Goal: Information Seeking & Learning: Find specific page/section

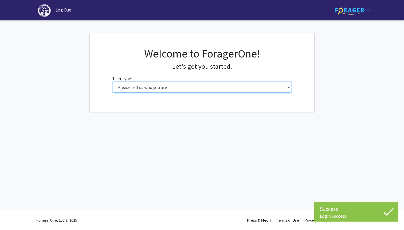
select select "1: undergrad"
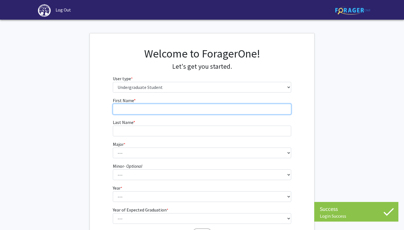
click at [232, 105] on input "First Name * required" at bounding box center [202, 109] width 179 height 11
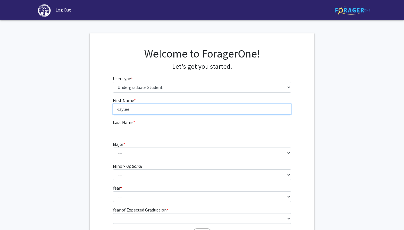
type input "Kaylee"
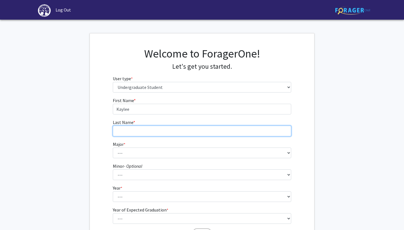
drag, startPoint x: 232, startPoint y: 105, endPoint x: 210, endPoint y: 134, distance: 35.9
click at [210, 134] on input "Last Name * required" at bounding box center [202, 131] width 179 height 11
click at [118, 132] on input "[PERSON_NAME]" at bounding box center [202, 131] width 179 height 11
type input "[PERSON_NAME]"
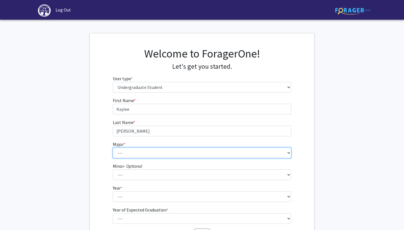
select select "5: 164"
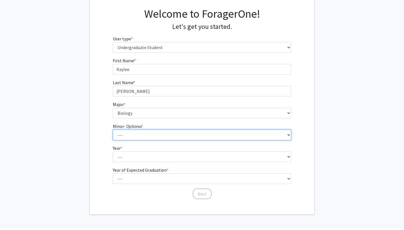
scroll to position [40, 0]
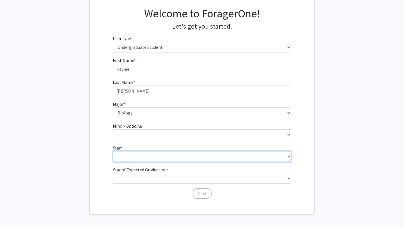
select select "1: first-year"
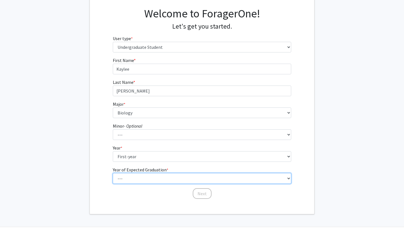
select select "5: 2029"
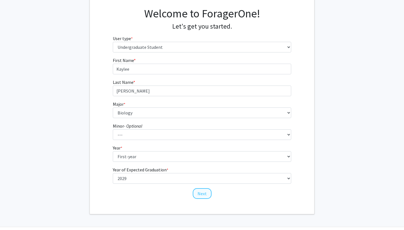
click at [205, 193] on button "Next" at bounding box center [202, 193] width 19 height 11
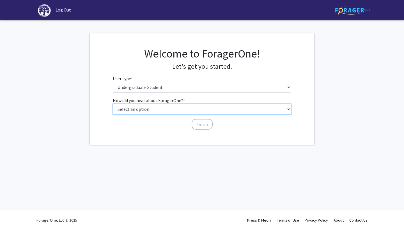
select select "2: faculty_recommendation"
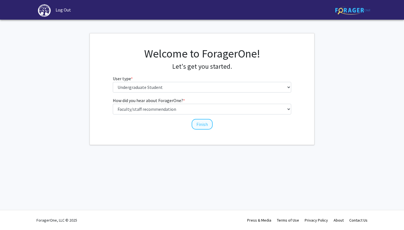
click at [202, 122] on button "Finish" at bounding box center [202, 124] width 21 height 11
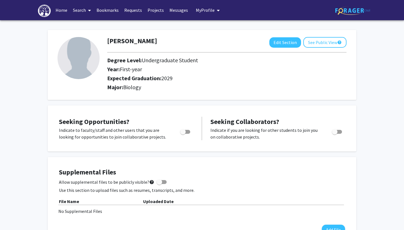
click at [64, 12] on link "Home" at bounding box center [61, 10] width 17 height 20
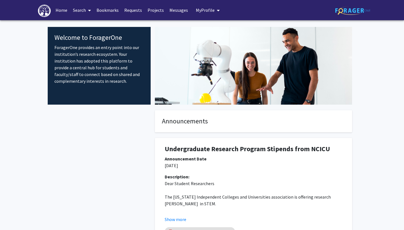
click at [85, 11] on link "Search" at bounding box center [82, 10] width 24 height 20
click at [90, 24] on span "Faculty/Staff" at bounding box center [90, 25] width 41 height 11
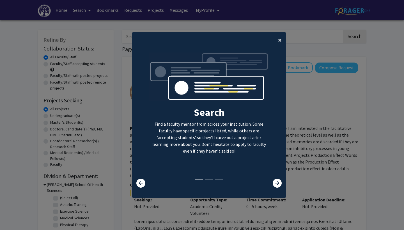
click at [279, 36] on span "×" at bounding box center [280, 40] width 4 height 9
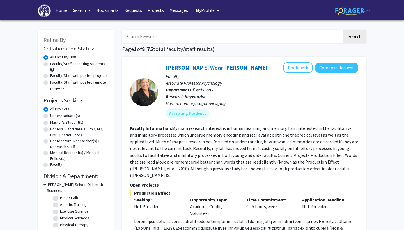
click at [198, 40] on input "Search Keywords" at bounding box center [232, 36] width 220 height 13
type input "dental"
click at [354, 37] on button "Search" at bounding box center [354, 36] width 23 height 13
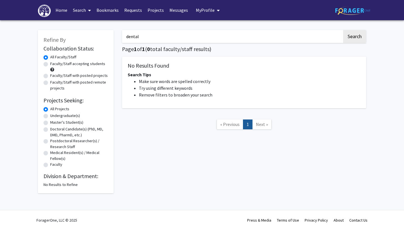
drag, startPoint x: 144, startPoint y: 39, endPoint x: 118, endPoint y: 36, distance: 25.7
click at [118, 36] on div "dental Search Page 1 of 1 ( 0 total faculty/staff results) No Results Found Sea…" at bounding box center [244, 108] width 253 height 169
type input "dentistry"
click at [354, 37] on button "Search" at bounding box center [354, 36] width 23 height 13
drag, startPoint x: 152, startPoint y: 36, endPoint x: 111, endPoint y: 36, distance: 41.3
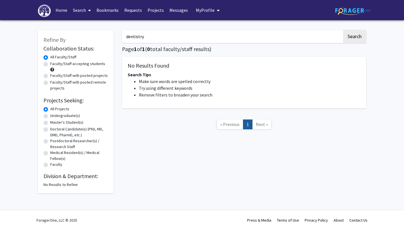
click at [111, 36] on div "Refine By Collaboration Status: Collaboration Status All Faculty/Staff Collabor…" at bounding box center [202, 108] width 337 height 169
click at [50, 129] on label "Doctoral Candidate(s) (PhD, MD, DMD, PharmD, etc.)" at bounding box center [79, 132] width 58 height 12
click at [50, 129] on input "Doctoral Candidate(s) (PhD, MD, DMD, PharmD, etc.)" at bounding box center [52, 128] width 4 height 4
radio input "true"
click at [158, 33] on input "Search Keywords" at bounding box center [232, 36] width 220 height 13
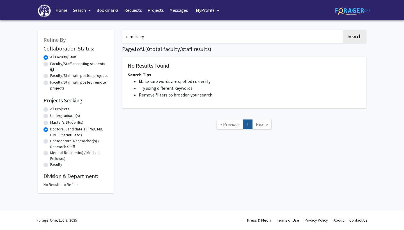
click at [50, 111] on label "All Projects" at bounding box center [59, 109] width 19 height 6
click at [50, 110] on input "All Projects" at bounding box center [52, 108] width 4 height 4
radio input "true"
drag, startPoint x: 172, startPoint y: 40, endPoint x: 98, endPoint y: 38, distance: 74.7
click at [98, 38] on div "Refine By Collaboration Status: Collaboration Status All Faculty/Staff Collabor…" at bounding box center [202, 108] width 337 height 169
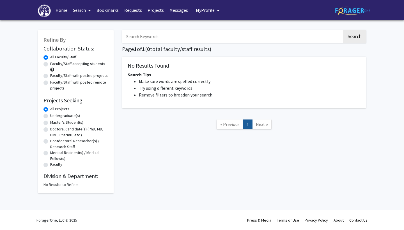
click at [354, 37] on button "Search" at bounding box center [354, 36] width 23 height 13
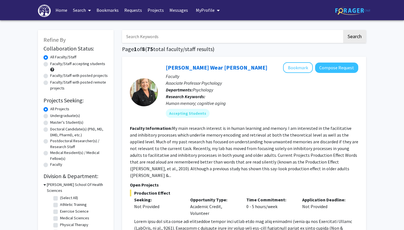
click at [50, 131] on label "Doctoral Candidate(s) (PhD, MD, DMD, PharmD, etc.)" at bounding box center [79, 132] width 58 height 12
click at [50, 130] on input "Doctoral Candidate(s) (PhD, MD, DMD, PharmD, etc.)" at bounding box center [52, 128] width 4 height 4
radio input "true"
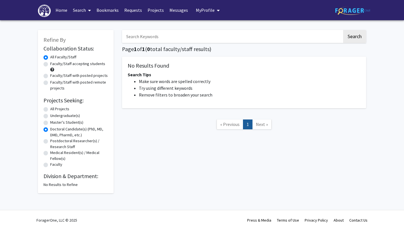
click at [50, 142] on label "Postdoctoral Researcher(s) / Research Staff" at bounding box center [79, 144] width 58 height 12
click at [50, 142] on input "Postdoctoral Researcher(s) / Research Staff" at bounding box center [52, 140] width 4 height 4
radio input "true"
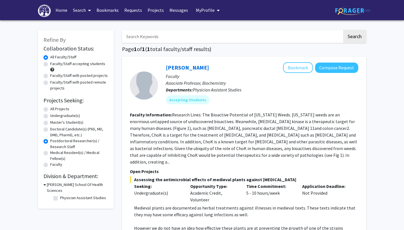
click at [50, 153] on label "Medical Resident(s) / Medical Fellow(s)" at bounding box center [79, 156] width 58 height 12
click at [50, 153] on input "Medical Resident(s) / Medical Fellow(s)" at bounding box center [52, 152] width 4 height 4
radio input "true"
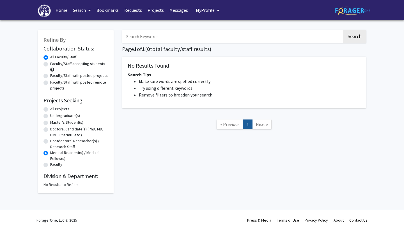
click at [50, 110] on label "All Projects" at bounding box center [59, 109] width 19 height 6
click at [50, 110] on input "All Projects" at bounding box center [52, 108] width 4 height 4
radio input "true"
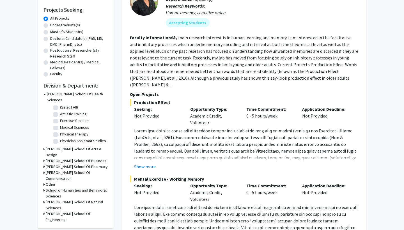
scroll to position [94, 0]
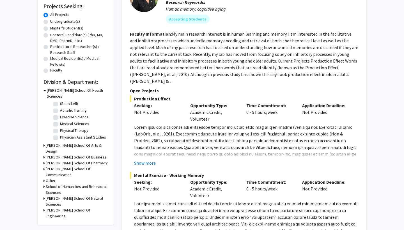
click at [49, 178] on h3 "Other" at bounding box center [51, 181] width 10 height 6
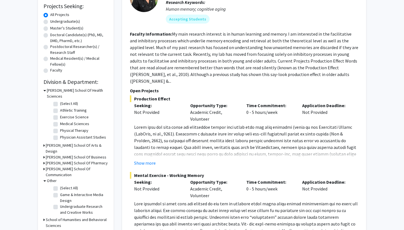
click at [49, 178] on h3 "Other" at bounding box center [52, 181] width 10 height 6
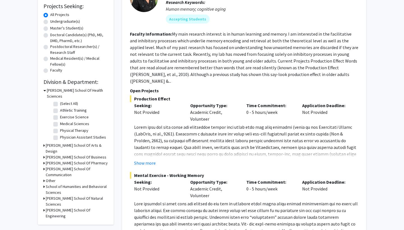
click at [60, 107] on label "Athletic Training" at bounding box center [73, 110] width 27 height 6
click at [60, 107] on input "Athletic Training" at bounding box center [62, 109] width 4 height 4
checkbox input "true"
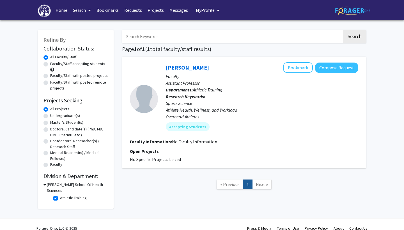
click at [60, 195] on label "Athletic Training" at bounding box center [73, 198] width 27 height 6
click at [60, 195] on input "Athletic Training" at bounding box center [62, 197] width 4 height 4
checkbox input "false"
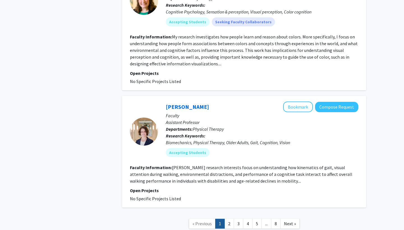
scroll to position [1997, 0]
click at [227, 219] on link "2" at bounding box center [229, 224] width 10 height 10
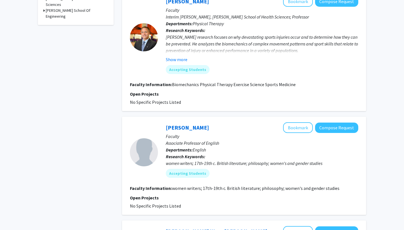
scroll to position [290, 0]
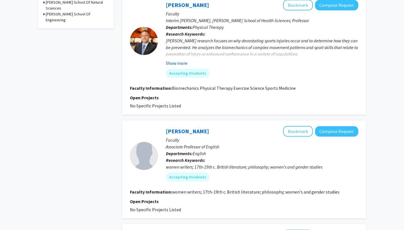
click at [184, 64] on button "Show more" at bounding box center [177, 63] width 22 height 7
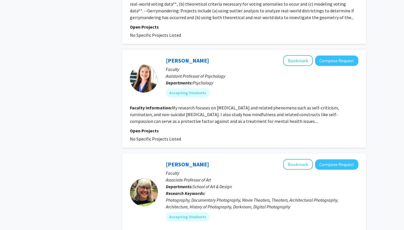
scroll to position [801, 0]
